Goal: Complete application form

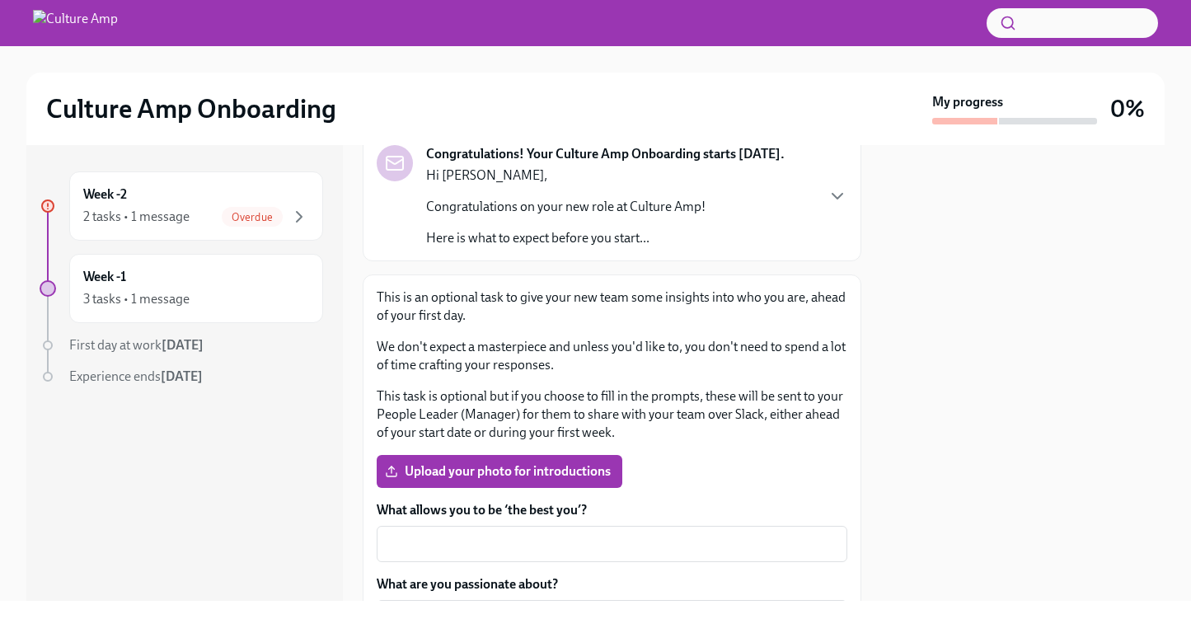
scroll to position [114, 0]
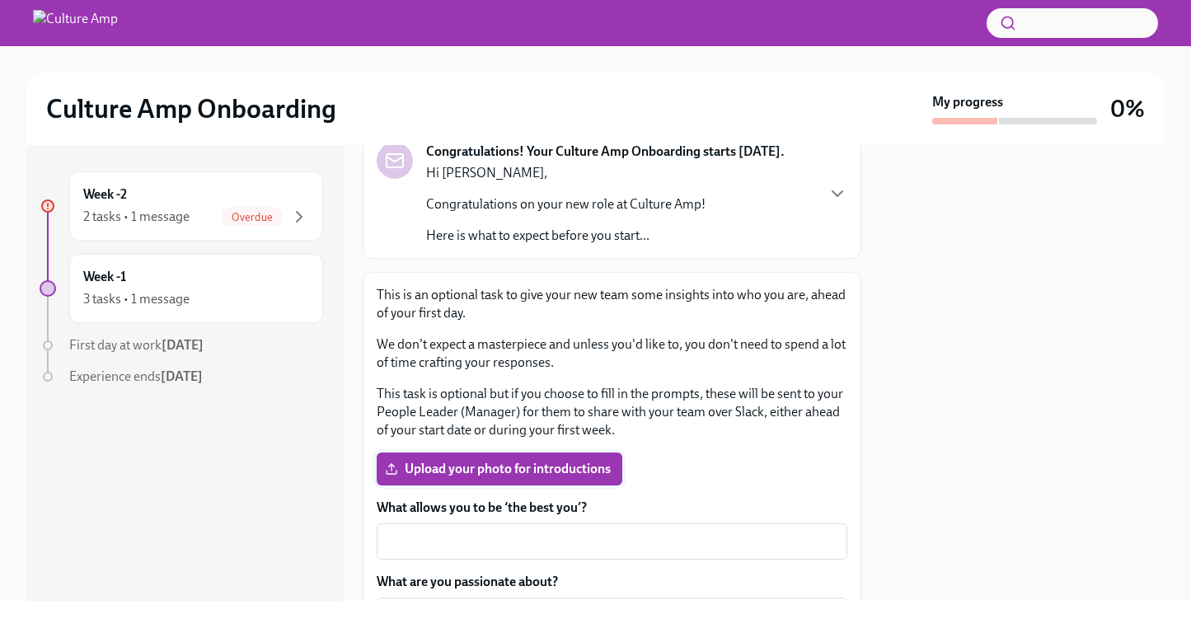
click at [541, 468] on span "Upload your photo for introductions" at bounding box center [499, 469] width 222 height 16
click at [0, 0] on input "Upload your photo for introductions" at bounding box center [0, 0] width 0 height 0
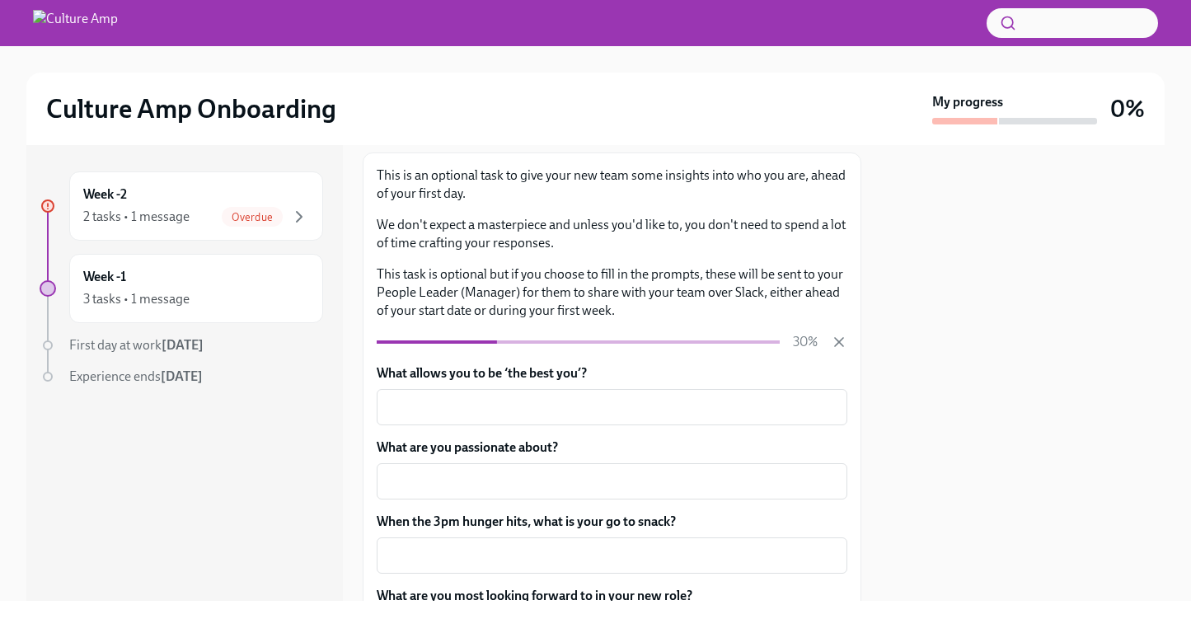
scroll to position [236, 0]
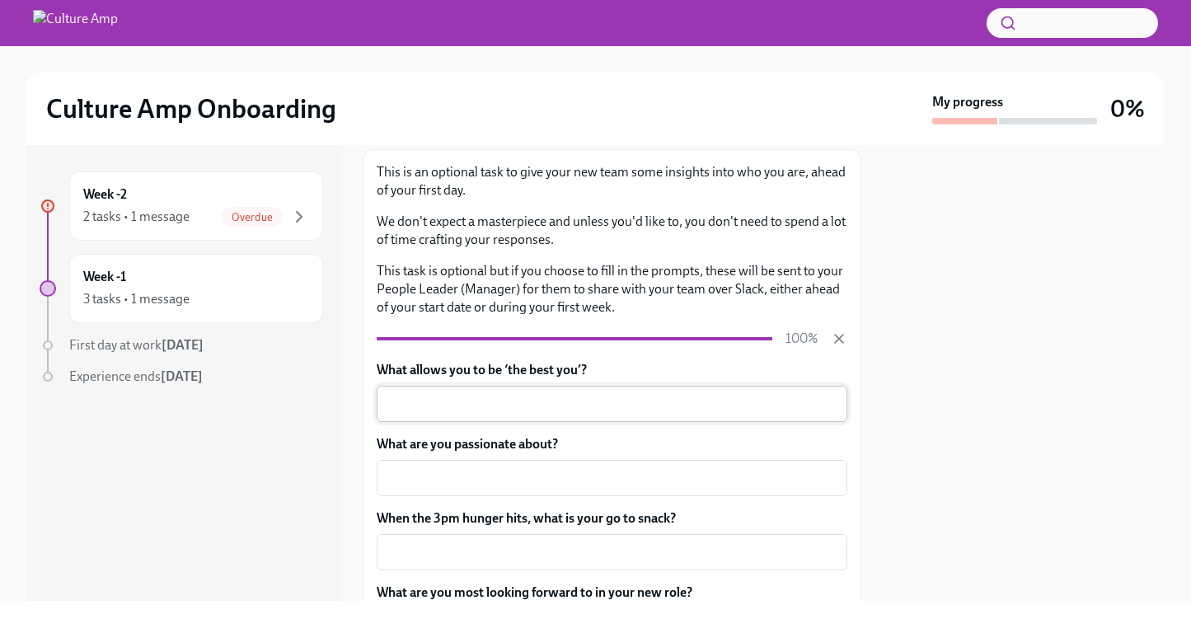
click at [569, 410] on textarea "What allows you to be ‘the best you’?" at bounding box center [611, 404] width 451 height 20
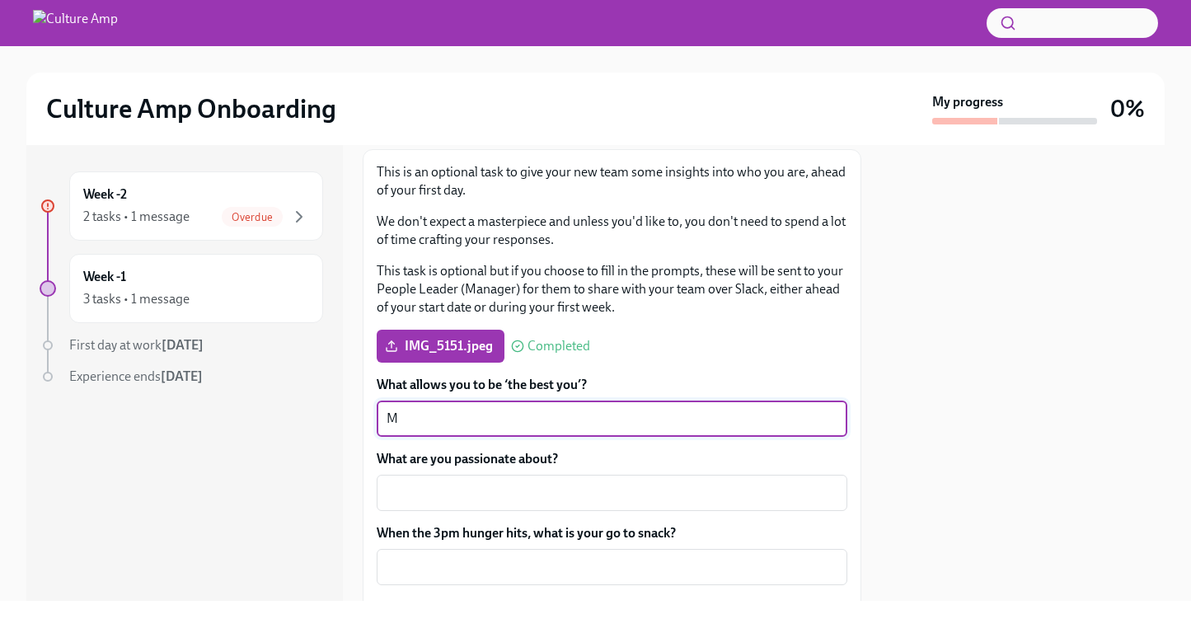
type textarea "M"
type textarea "Having a strong routine and support system."
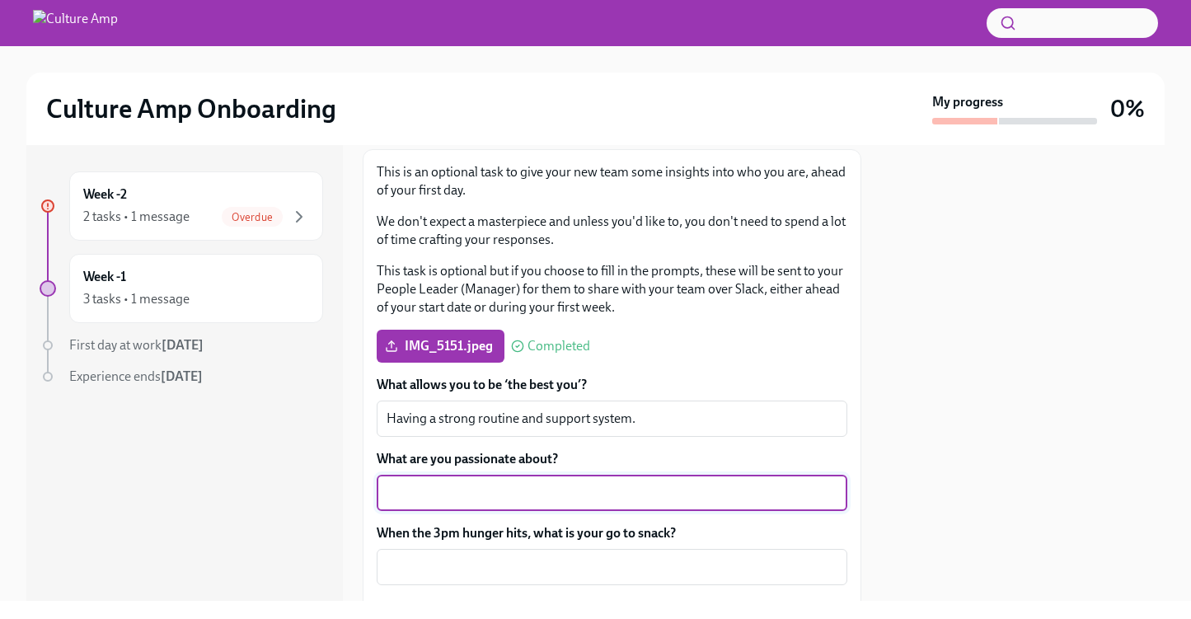
click at [572, 494] on textarea "What are you passionate about?" at bounding box center [611, 493] width 451 height 20
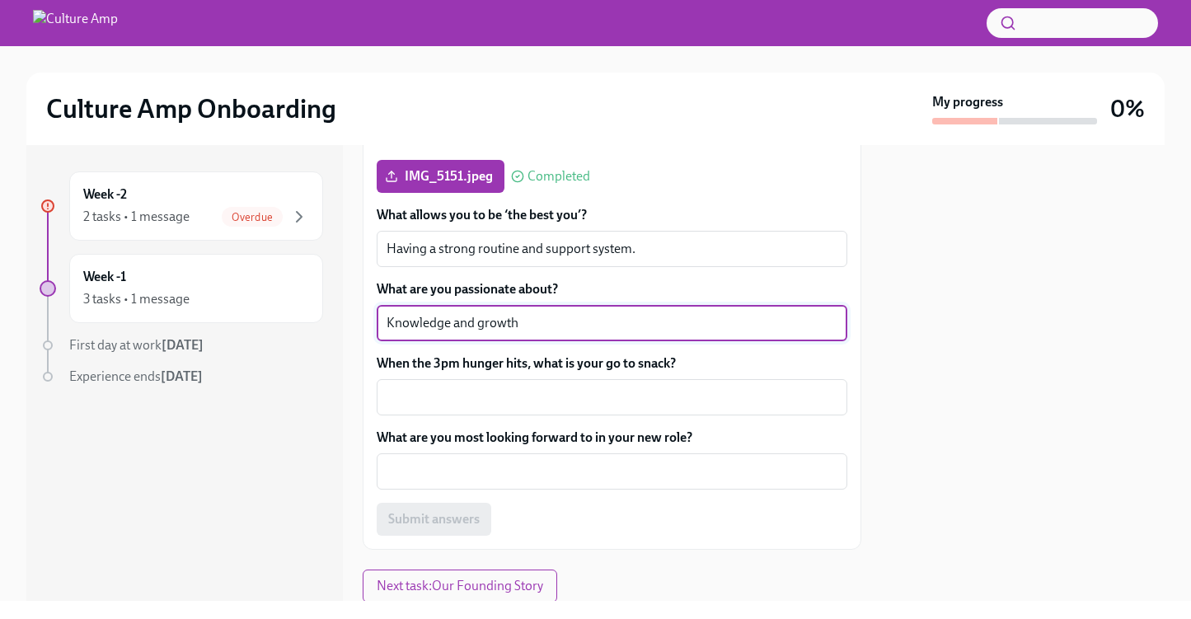
scroll to position [407, 0]
click at [620, 400] on textarea "When the 3pm hunger hits, what is your go to snack?" at bounding box center [611, 396] width 451 height 20
click at [592, 326] on textarea "Knowledge and growth" at bounding box center [611, 322] width 451 height 20
type textarea "Knowledge, growth and life experiences"
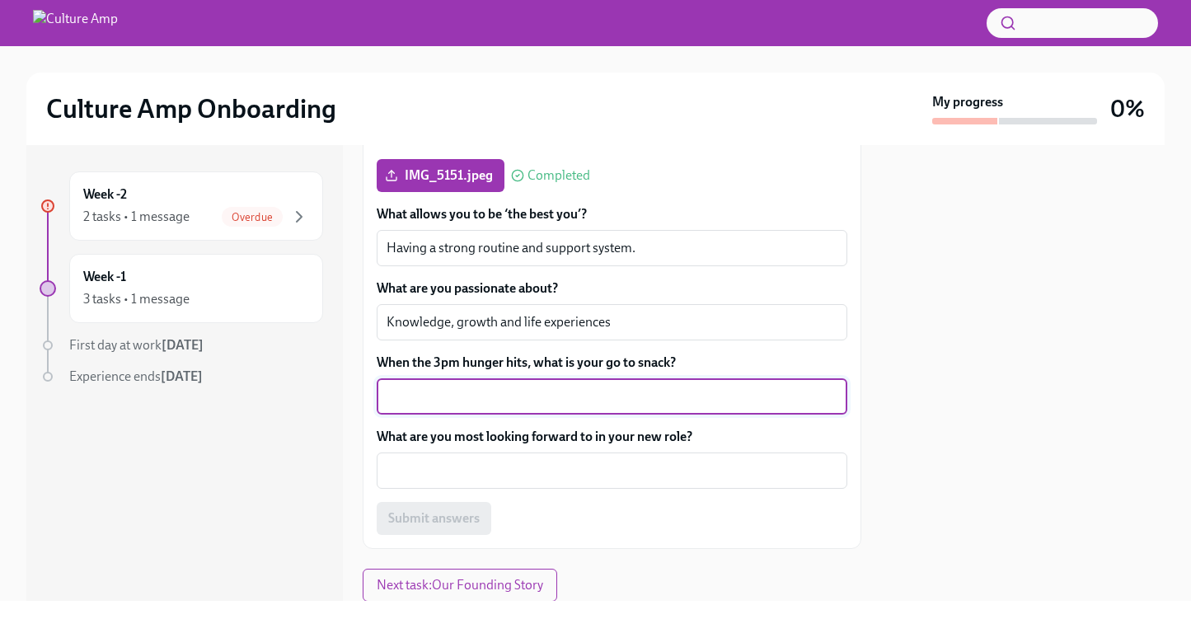
click at [573, 404] on textarea "When the 3pm hunger hits, what is your go to snack?" at bounding box center [611, 396] width 451 height 20
type textarea "Trader [PERSON_NAME]'s Chocolate Chip cookie sandwich"
click at [563, 470] on textarea "What are you most looking forward to in your new role?" at bounding box center [611, 471] width 451 height 20
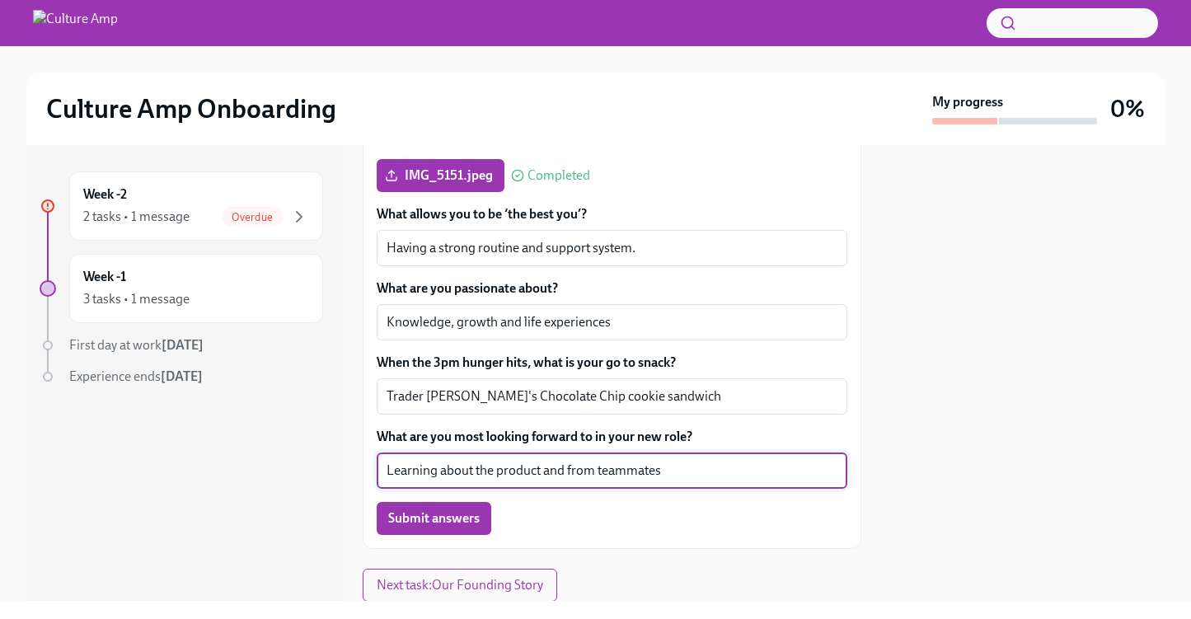
scroll to position [461, 0]
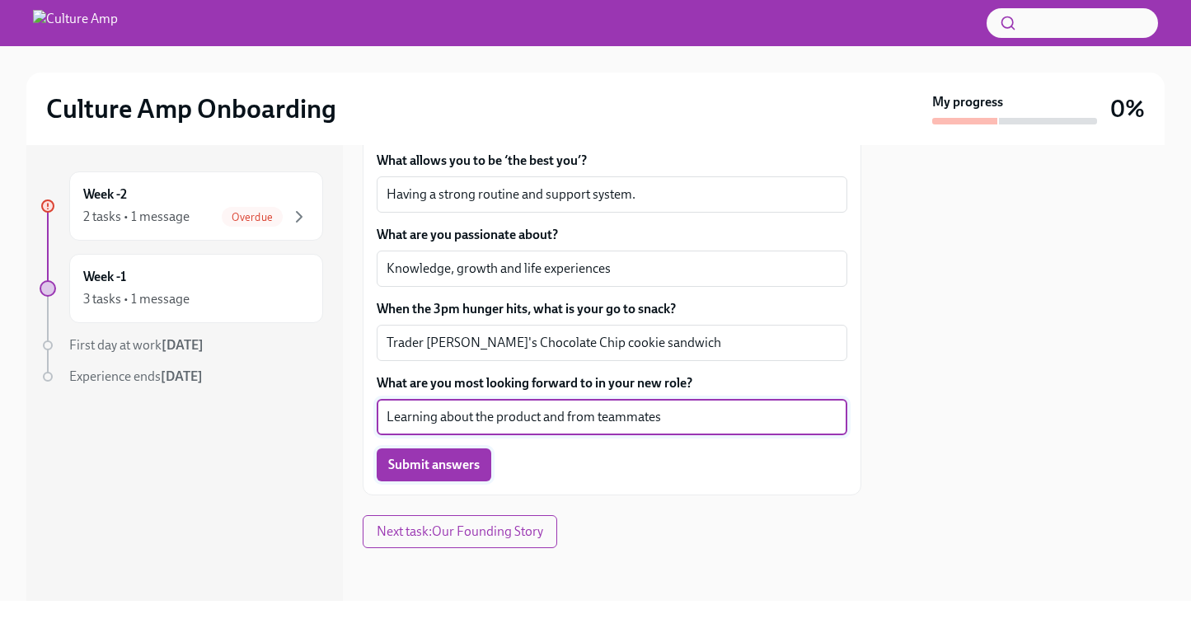
type textarea "Learning about the product and from teammates"
click at [441, 468] on span "Submit answers" at bounding box center [433, 464] width 91 height 16
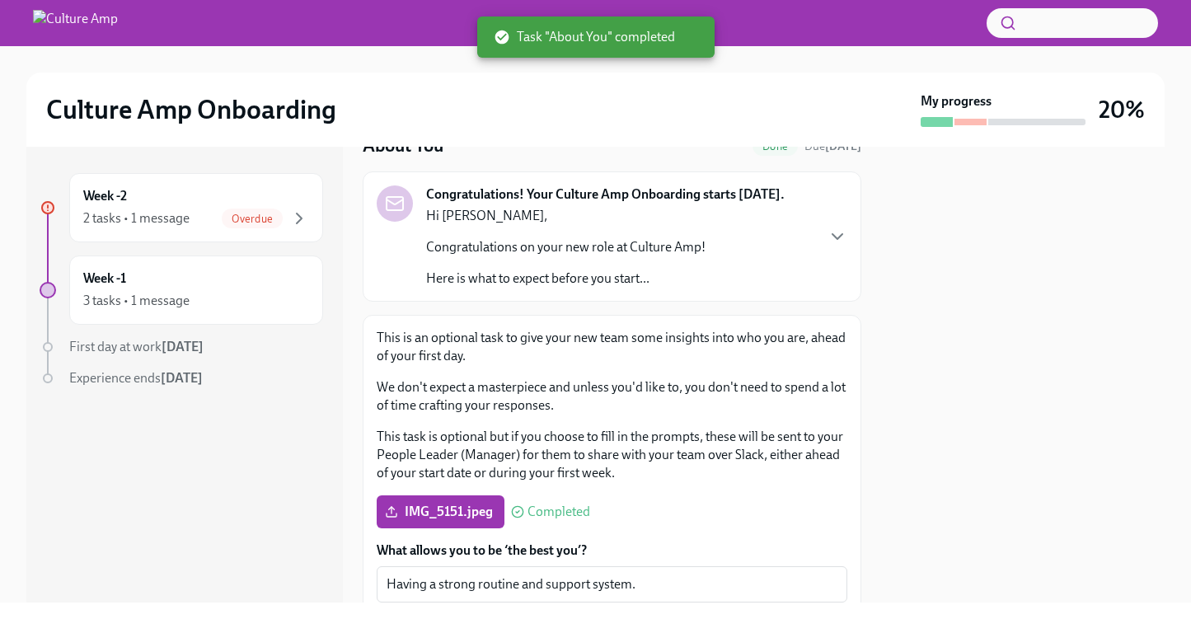
scroll to position [0, 0]
